Goal: Task Accomplishment & Management: Manage account settings

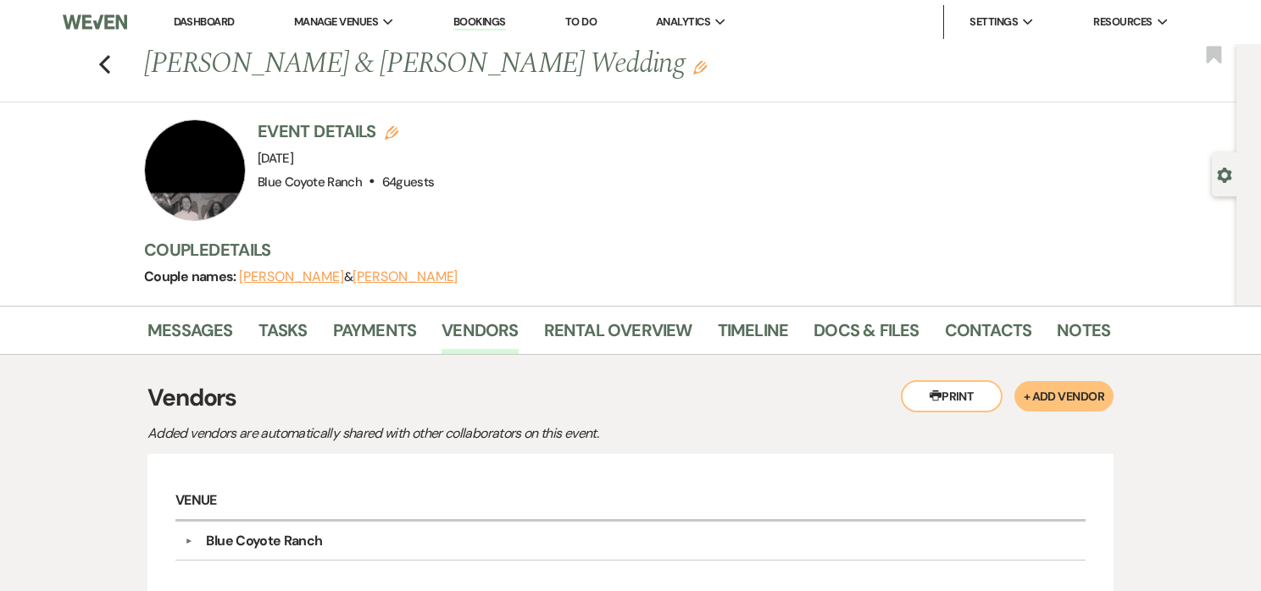
click at [197, 25] on link "Dashboard" at bounding box center [204, 21] width 61 height 14
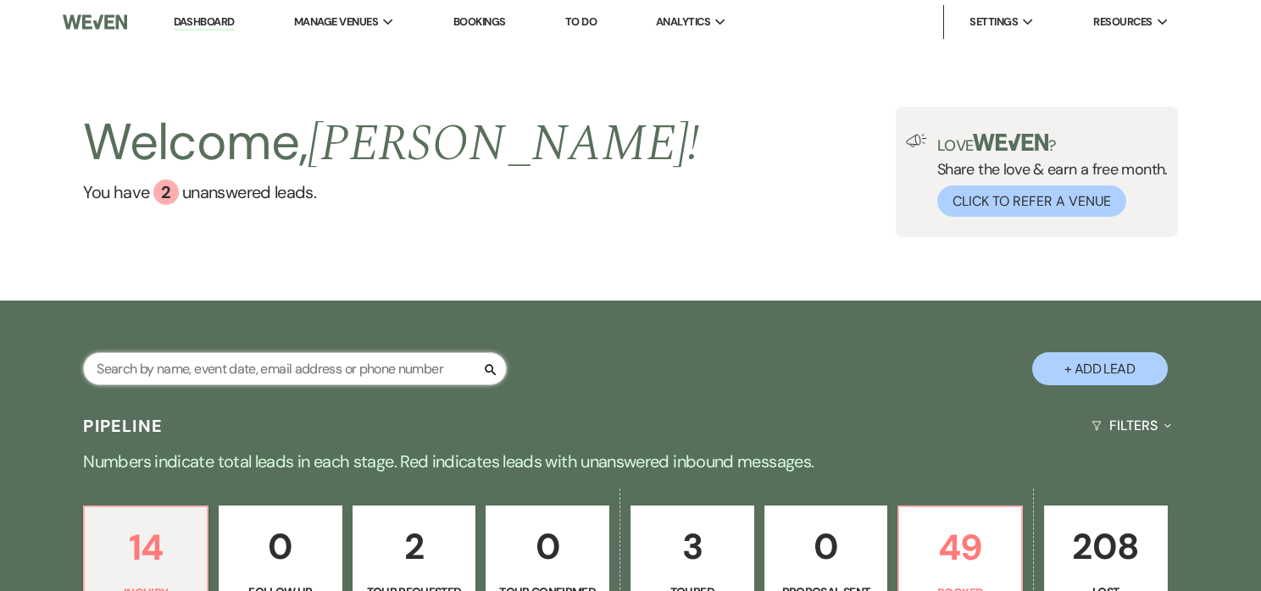
click at [314, 358] on input "text" at bounding box center [295, 368] width 424 height 33
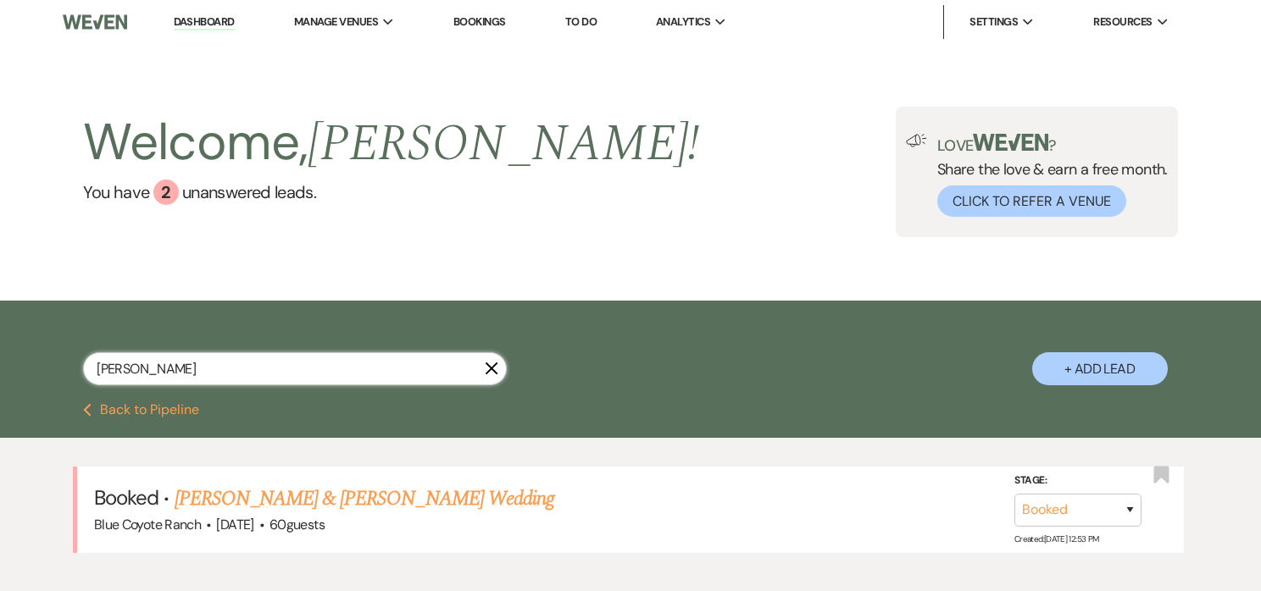
type input "[PERSON_NAME]"
